Goal: Task Accomplishment & Management: Manage account settings

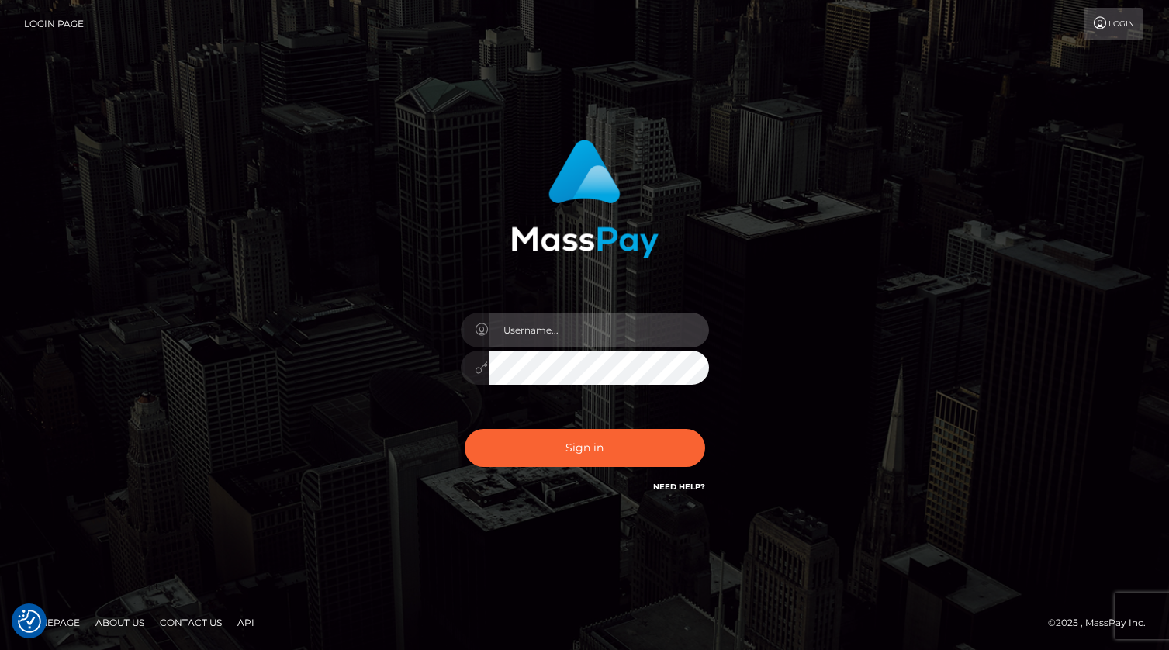
click at [608, 341] on input "text" at bounding box center [599, 330] width 220 height 35
type input "[PERSON_NAME].xcite"
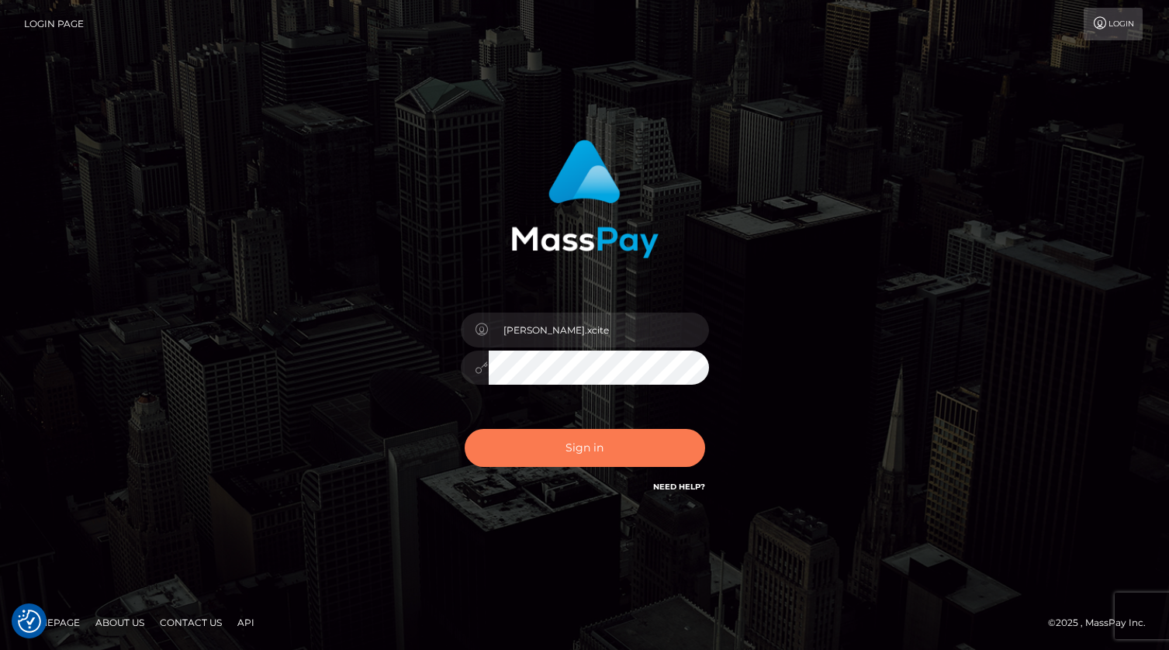
click at [611, 451] on button "Sign in" at bounding box center [585, 448] width 241 height 38
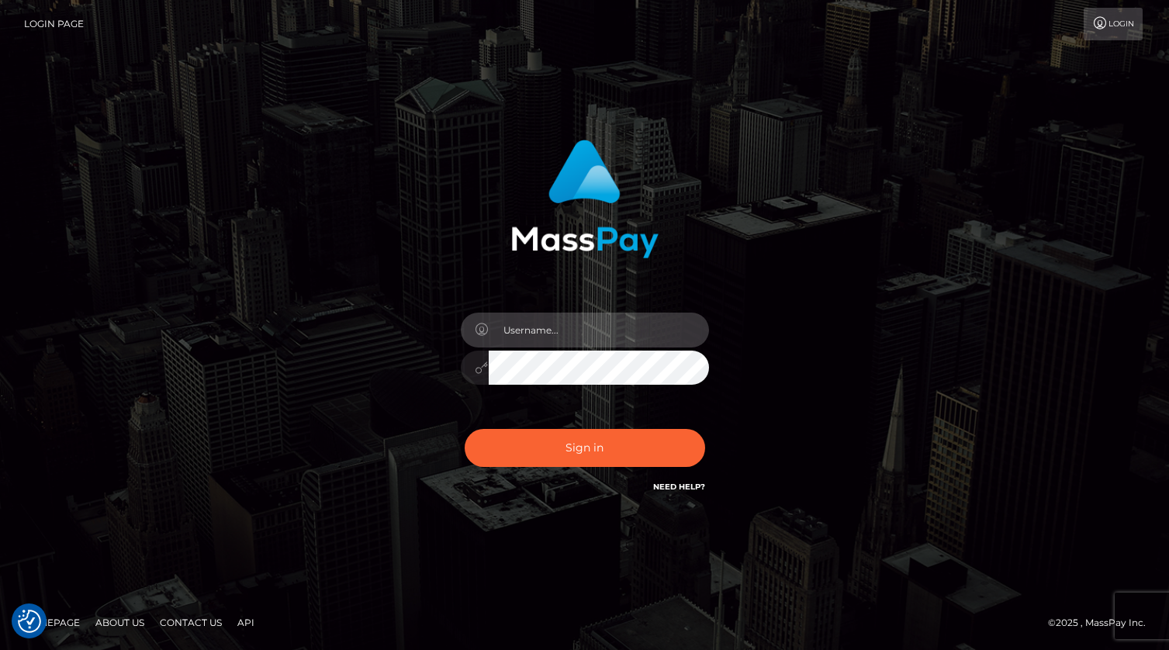
drag, startPoint x: 643, startPoint y: 340, endPoint x: 645, endPoint y: 348, distance: 7.9
click at [644, 340] on input "text" at bounding box center [599, 330] width 220 height 35
type input "[PERSON_NAME].xcite"
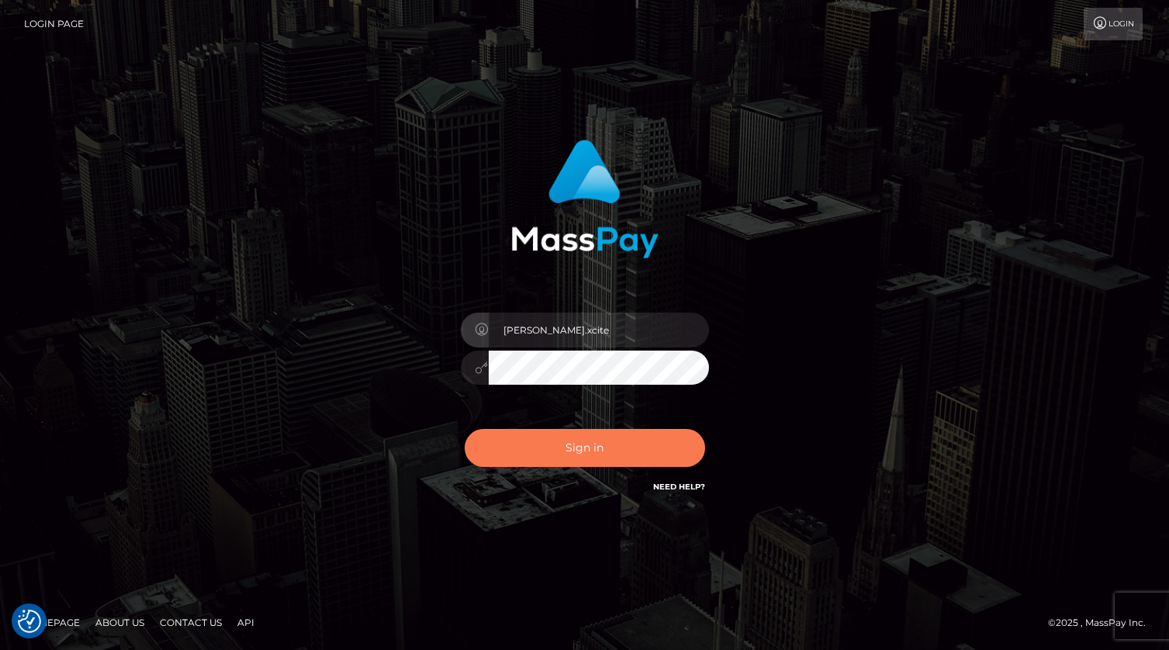
click at [588, 445] on button "Sign in" at bounding box center [585, 448] width 241 height 38
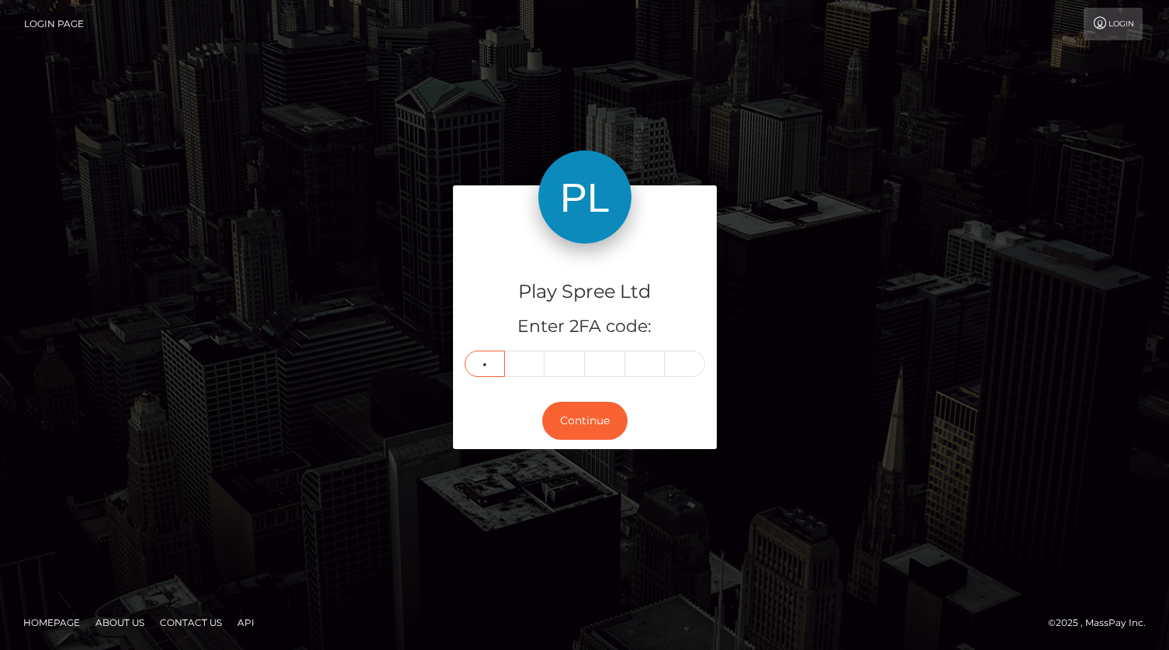
type input "4"
type input "5"
type input "7"
type input "3"
type input "1"
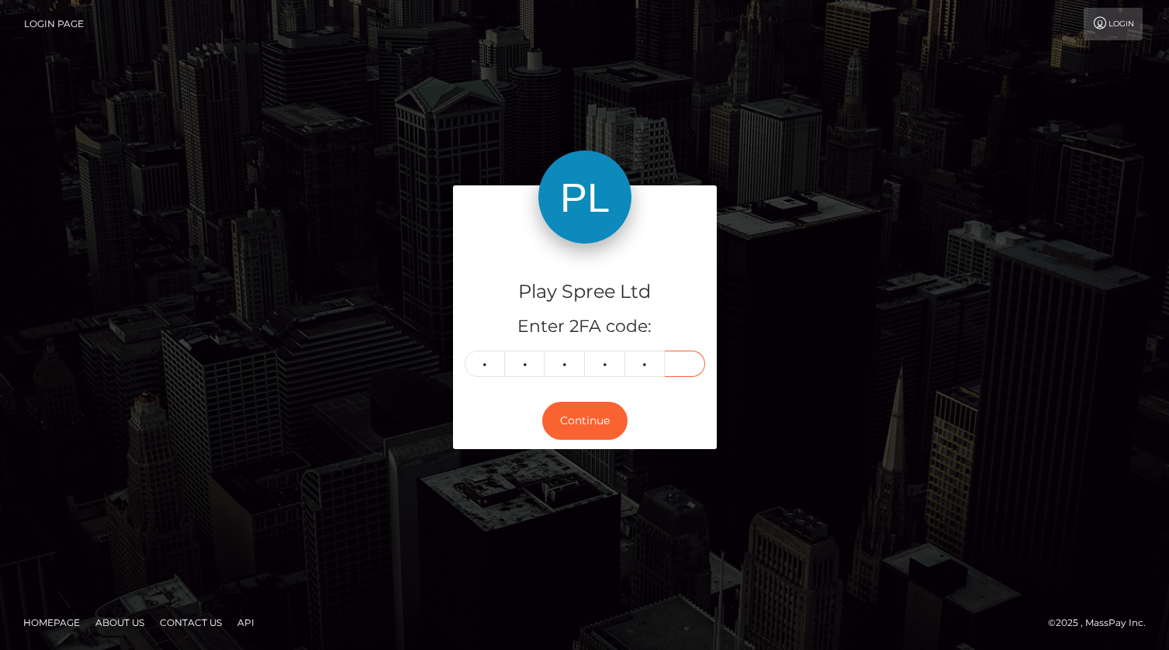
type input "9"
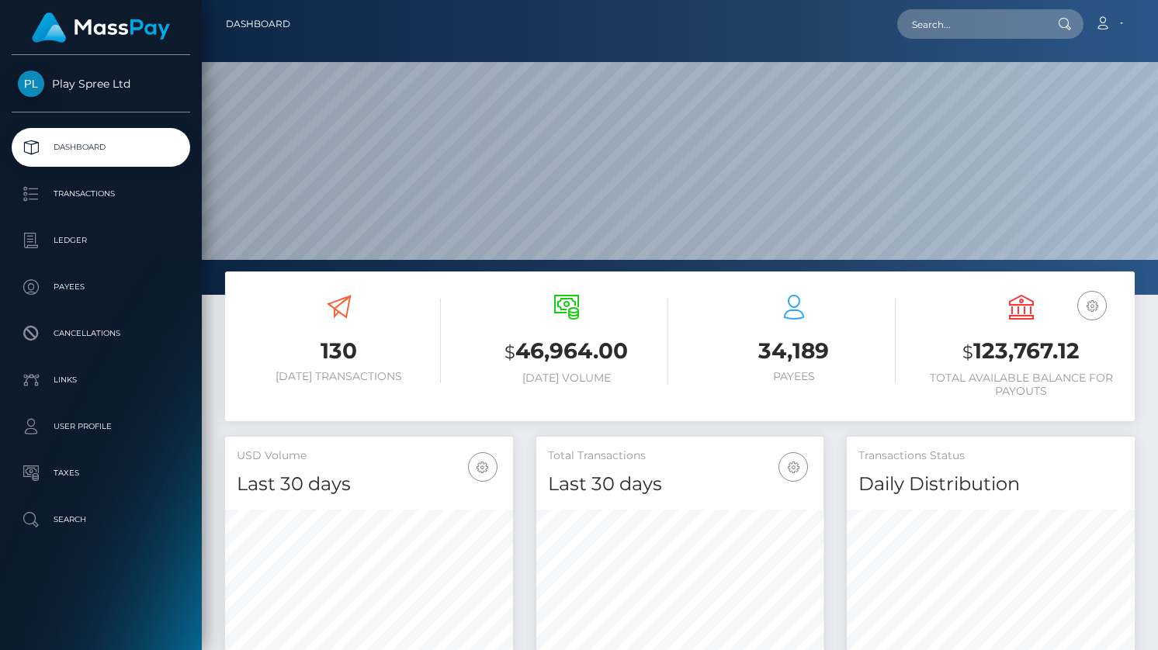
scroll to position [275, 288]
drag, startPoint x: 973, startPoint y: 348, endPoint x: 1082, endPoint y: 355, distance: 109.6
click at [1082, 355] on h3 "$ 123,767.12" at bounding box center [1021, 352] width 204 height 32
copy h3 "123,767.12"
